Goal: Navigation & Orientation: Find specific page/section

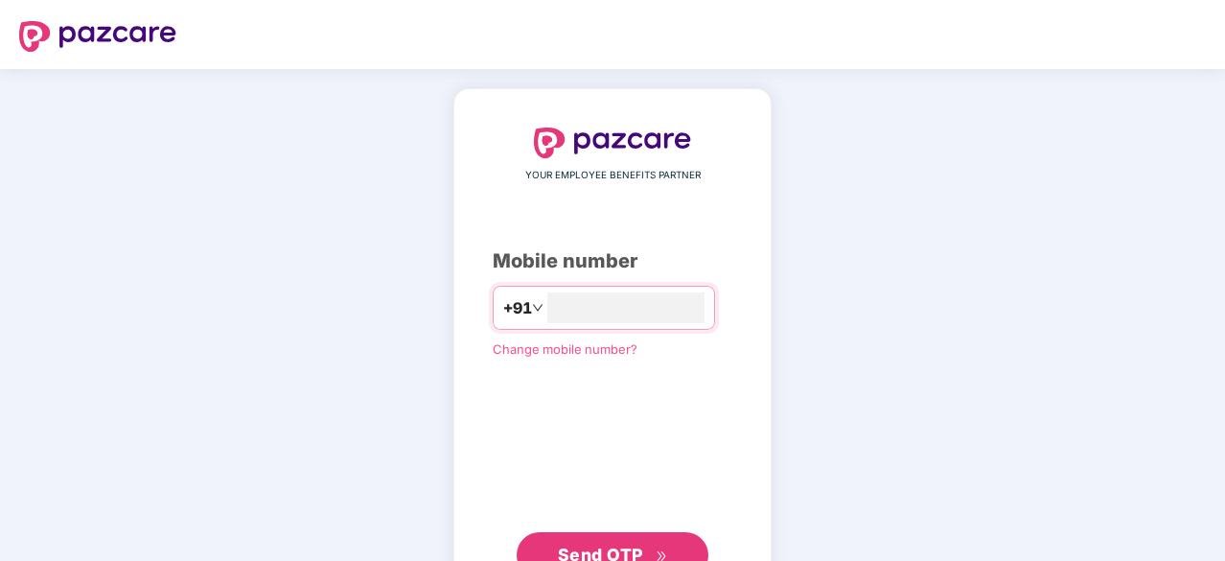
type input "**********"
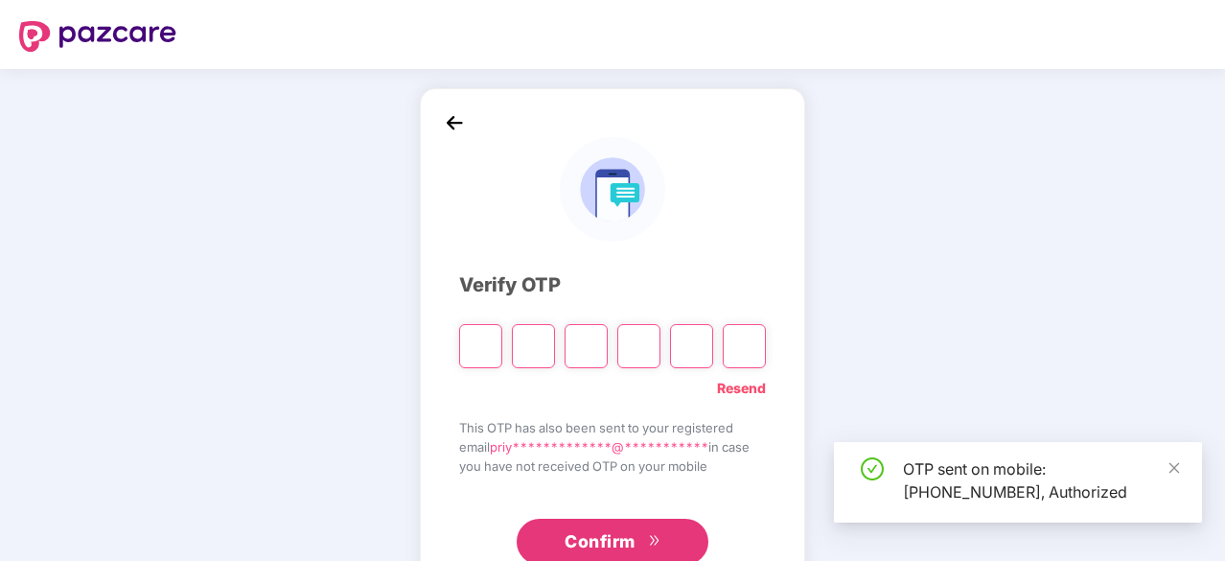
scroll to position [63, 0]
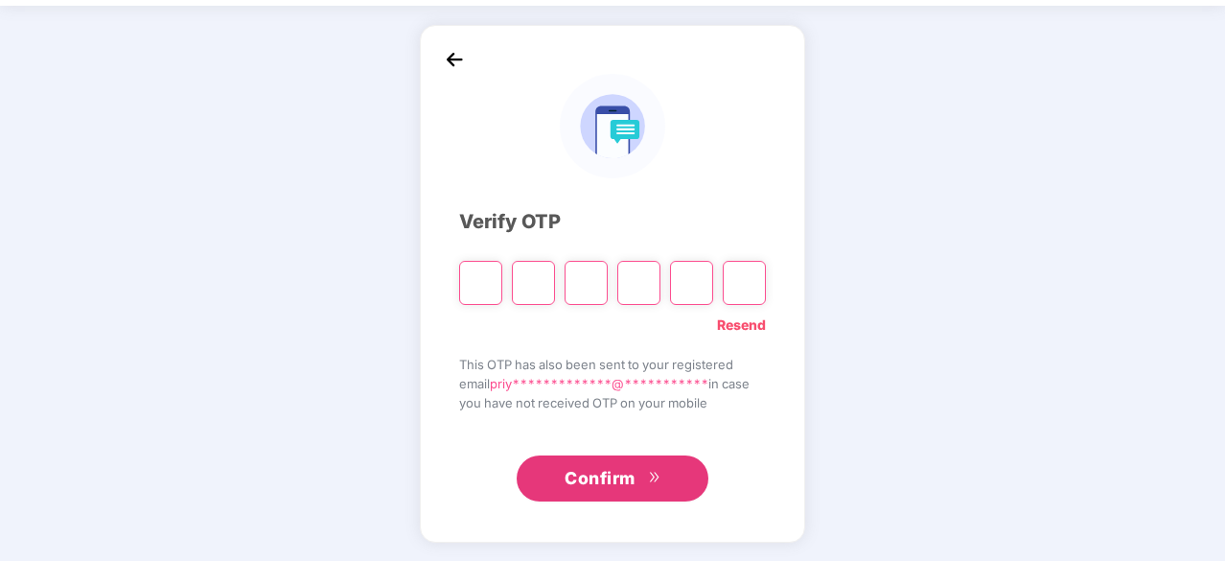
type input "*"
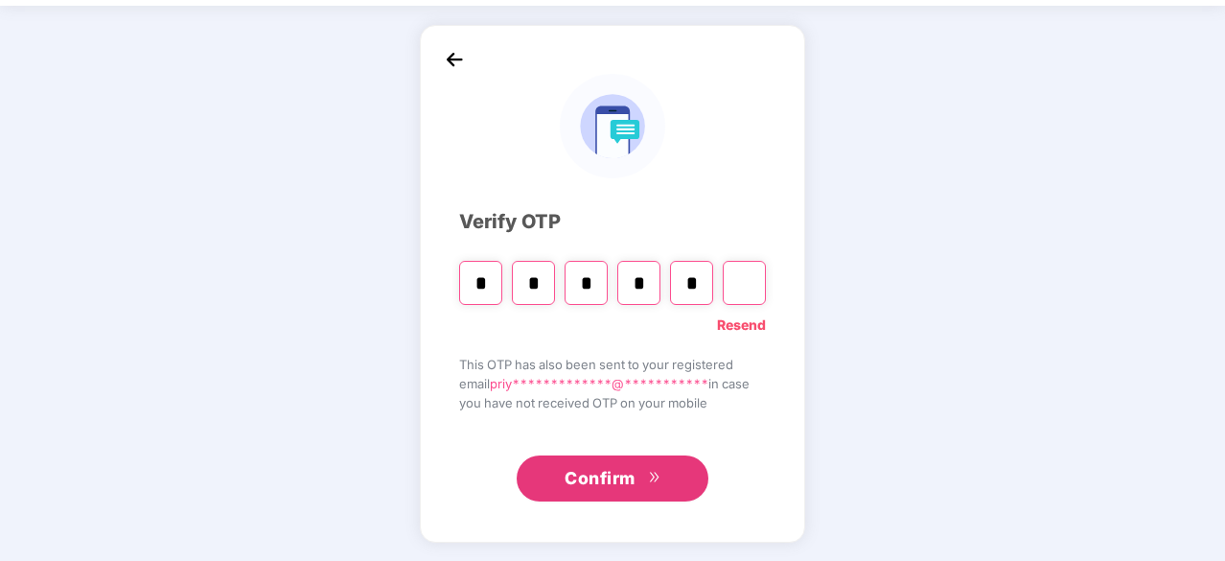
type input "*"
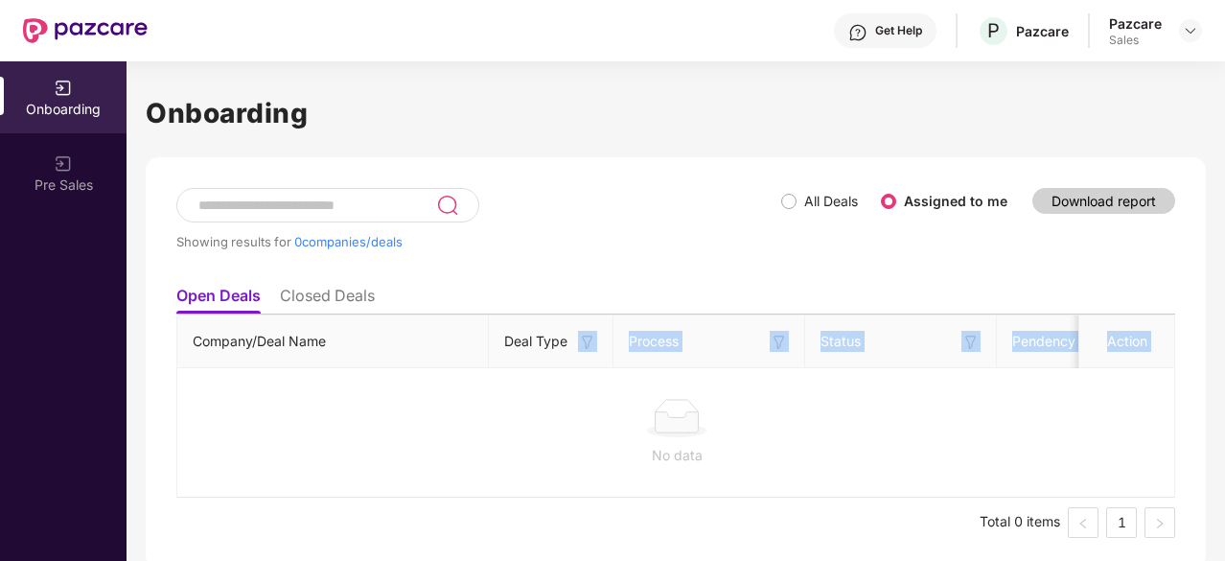
drag, startPoint x: 570, startPoint y: 340, endPoint x: 1071, endPoint y: 372, distance: 502.2
click at [668, 220] on div "Showing results for 0 companies/deals" at bounding box center [478, 232] width 605 height 88
click at [1190, 30] on img at bounding box center [1190, 30] width 15 height 15
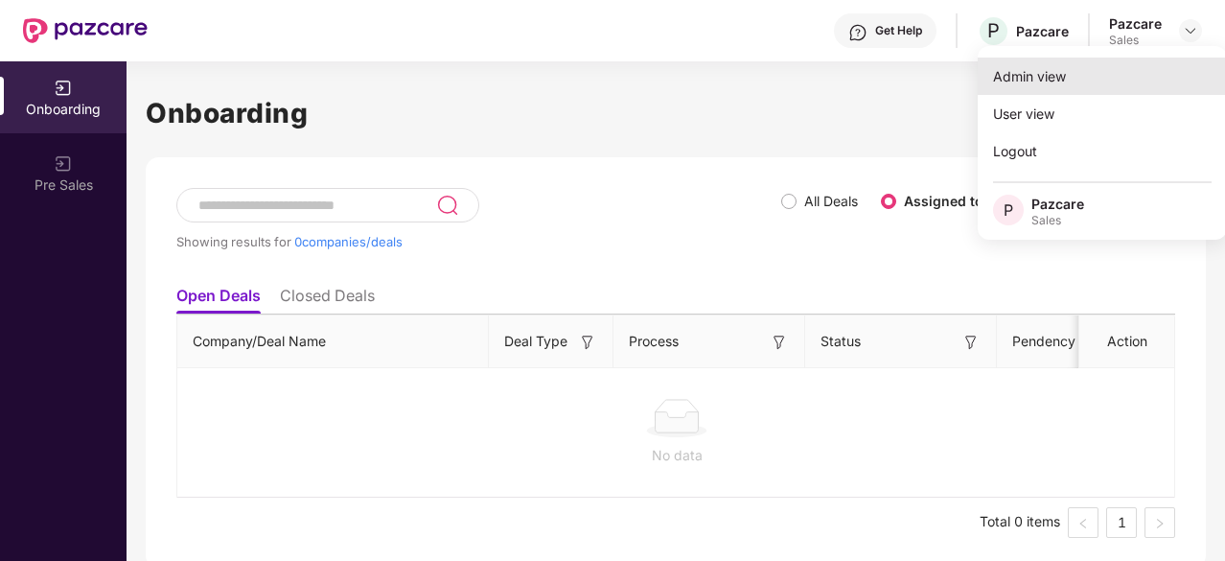
click at [1133, 60] on div "Admin view" at bounding box center [1102, 76] width 249 height 37
